Goal: Navigation & Orientation: Understand site structure

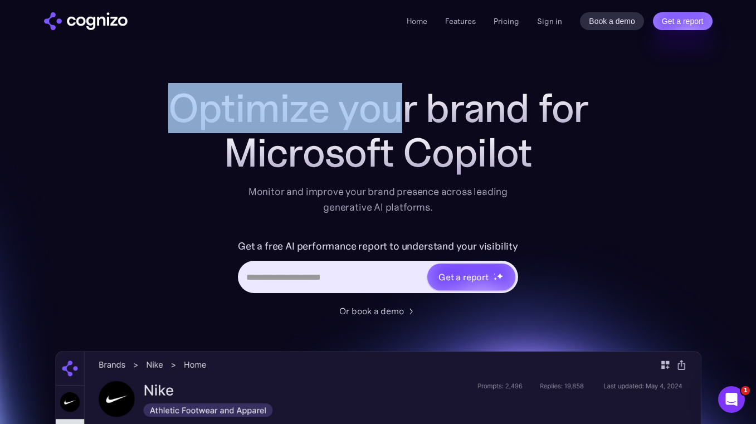
drag, startPoint x: 407, startPoint y: 65, endPoint x: 407, endPoint y: 111, distance: 45.7
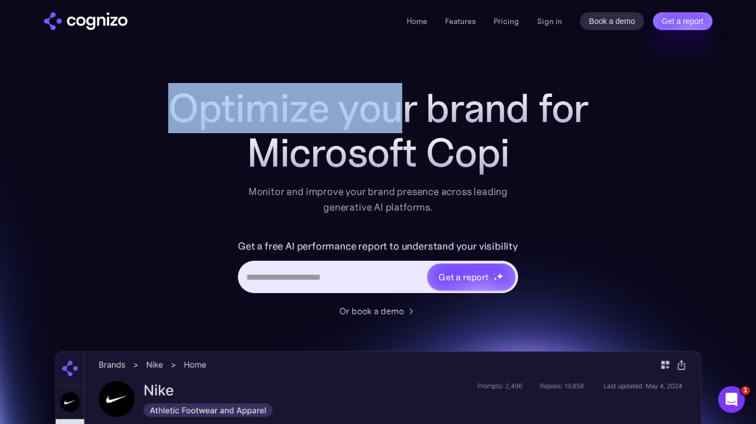
click at [407, 111] on h1 "Optimize your brand for" at bounding box center [378, 108] width 446 height 45
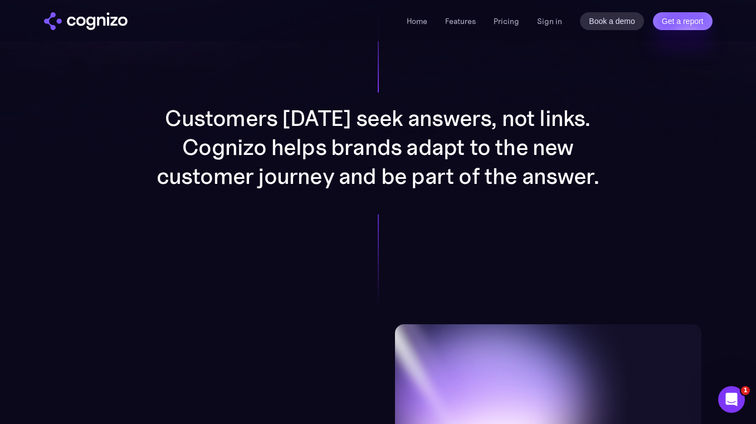
scroll to position [896, 0]
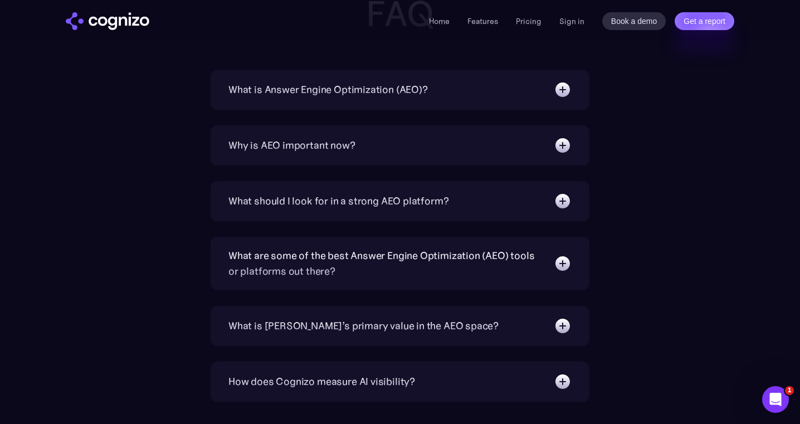
scroll to position [3623, 0]
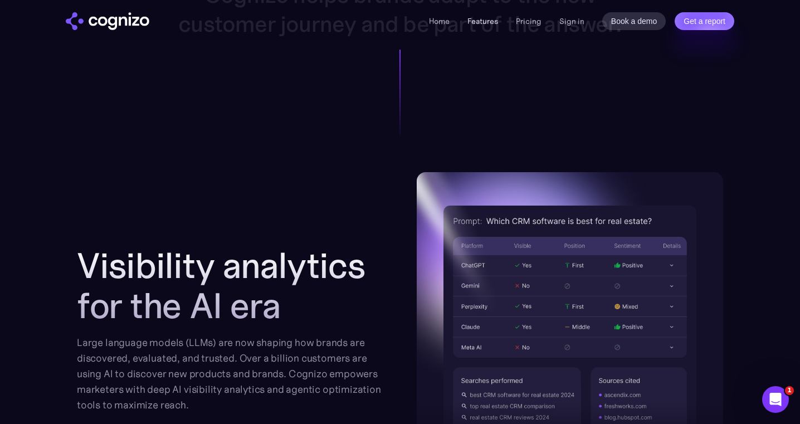
click at [483, 23] on link "Features" at bounding box center [482, 21] width 31 height 10
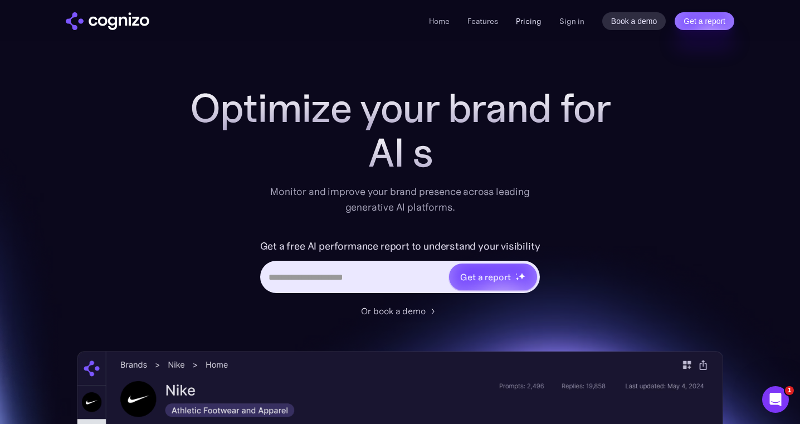
click at [524, 24] on link "Pricing" at bounding box center [529, 21] width 26 height 10
click at [105, 14] on img "home" at bounding box center [108, 21] width 84 height 18
